Goal: Use online tool/utility: Utilize a website feature to perform a specific function

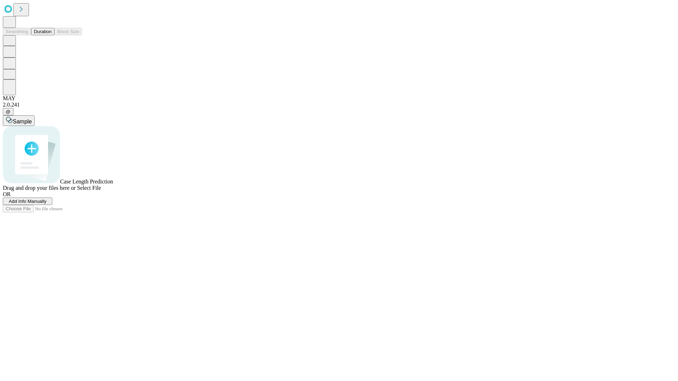
click at [52, 35] on button "Duration" at bounding box center [42, 31] width 23 height 7
click at [47, 204] on span "Add Info Manually" at bounding box center [28, 201] width 38 height 5
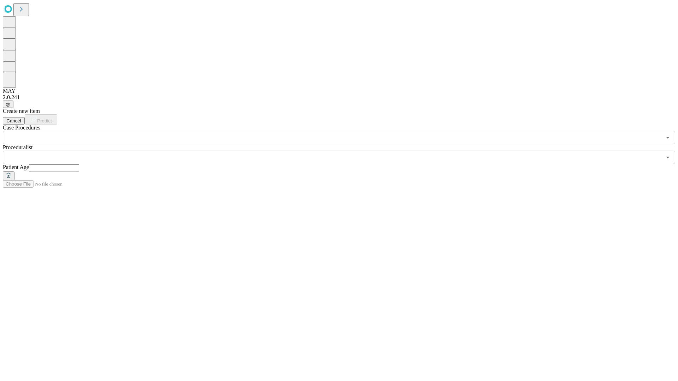
click at [79, 164] on input "text" at bounding box center [54, 167] width 50 height 7
type input "**"
click at [344, 151] on input "text" at bounding box center [332, 157] width 658 height 13
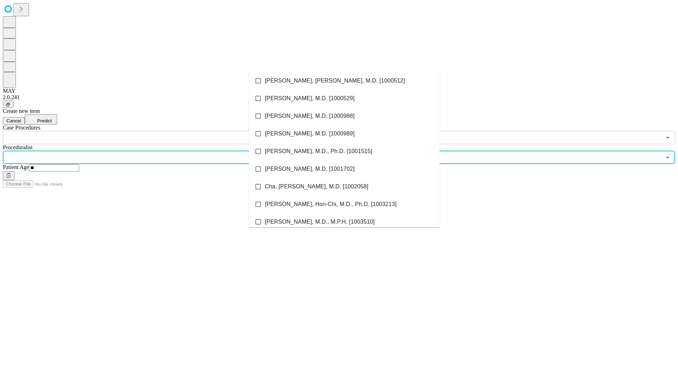
click at [344, 81] on li "[PERSON_NAME], [PERSON_NAME], M.D. [1000512]" at bounding box center [344, 81] width 191 height 18
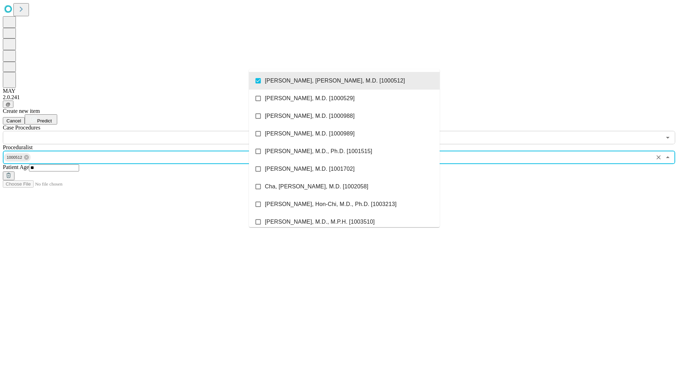
click at [148, 131] on input "text" at bounding box center [332, 137] width 658 height 13
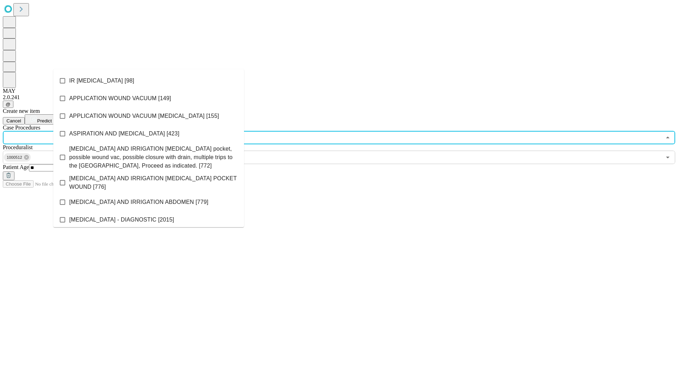
click at [149, 81] on li "IR [MEDICAL_DATA] [98]" at bounding box center [148, 81] width 191 height 18
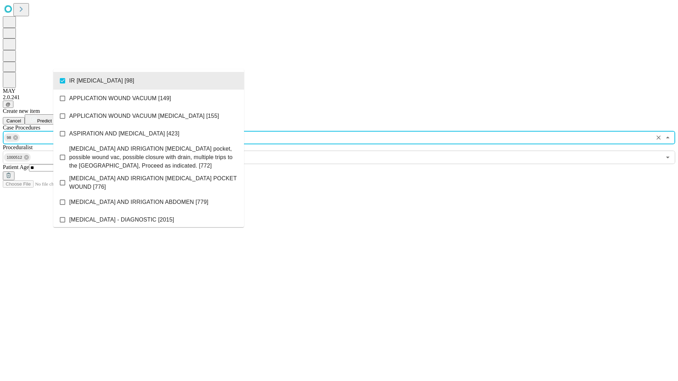
click at [52, 118] on span "Predict" at bounding box center [44, 120] width 14 height 5
